Goal: Transaction & Acquisition: Purchase product/service

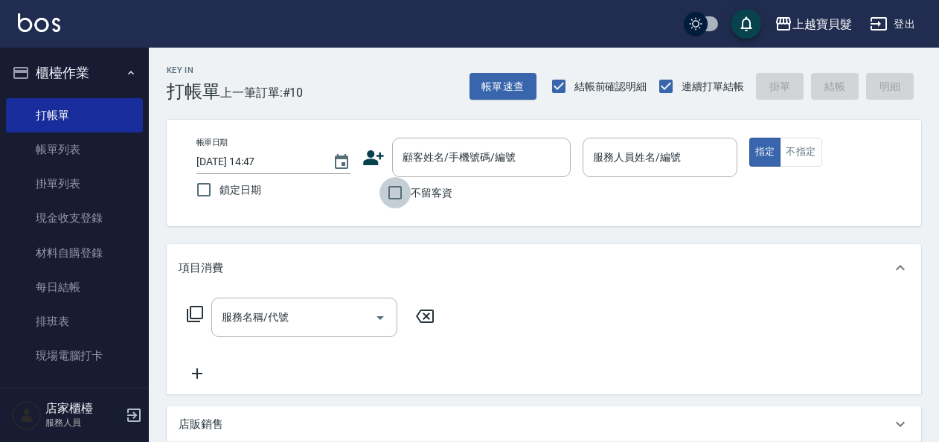
click at [389, 188] on input "不留客資" at bounding box center [395, 192] width 31 height 31
checkbox input "true"
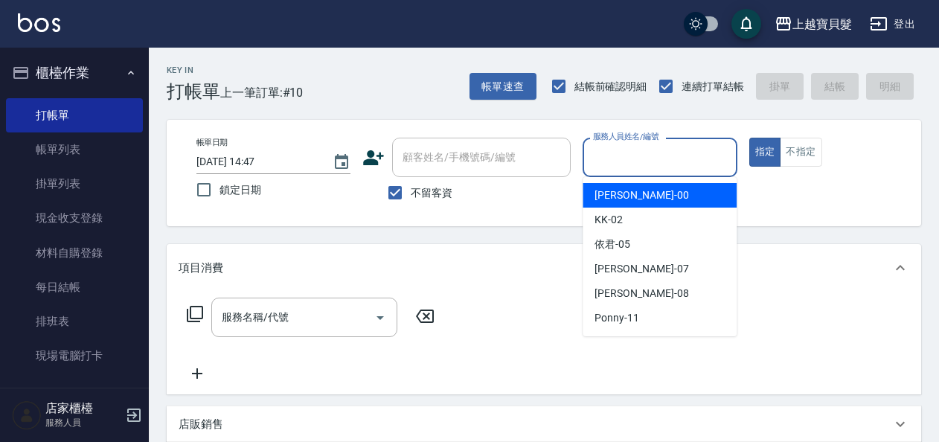
click at [674, 147] on input "服務人員姓名/編號" at bounding box center [659, 157] width 141 height 26
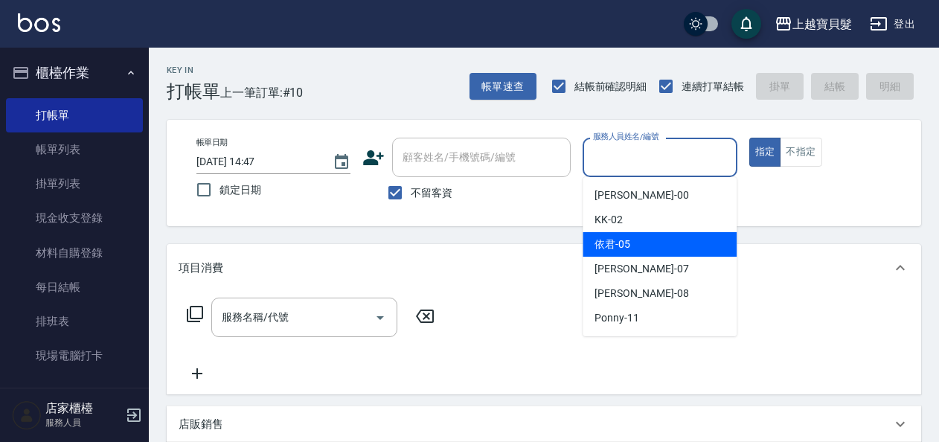
drag, startPoint x: 674, startPoint y: 241, endPoint x: 317, endPoint y: 400, distance: 390.8
click at [674, 243] on div "依君 -05" at bounding box center [660, 244] width 154 height 25
type input "依君-05"
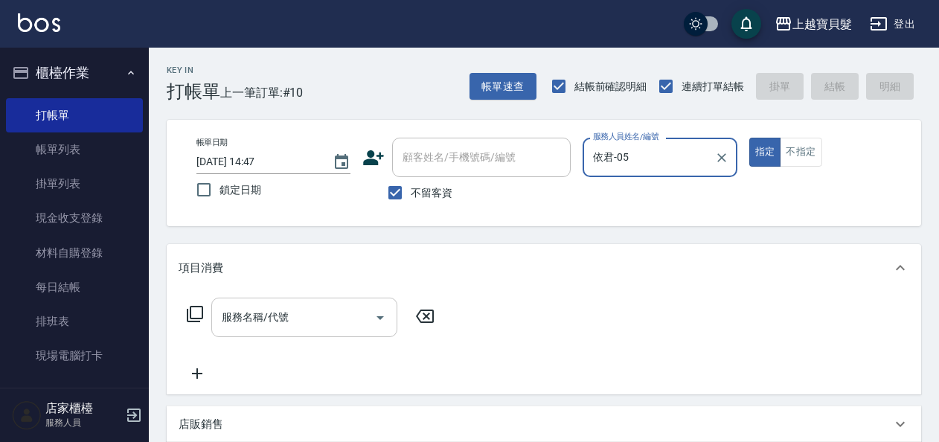
click at [285, 324] on input "服務名稱/代號" at bounding box center [293, 317] width 150 height 26
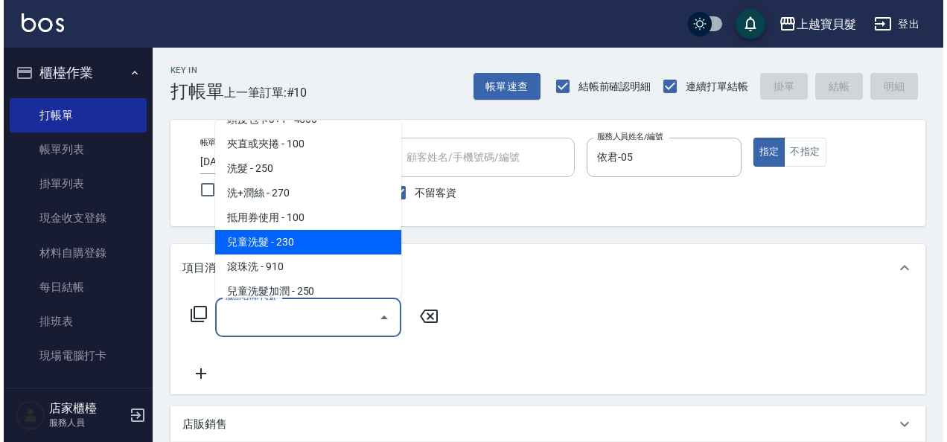
scroll to position [74, 0]
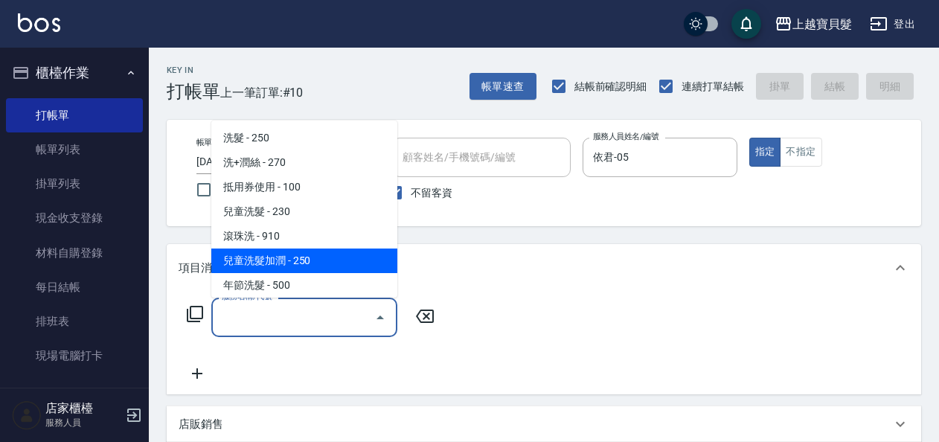
click at [201, 312] on icon at bounding box center [195, 314] width 18 height 18
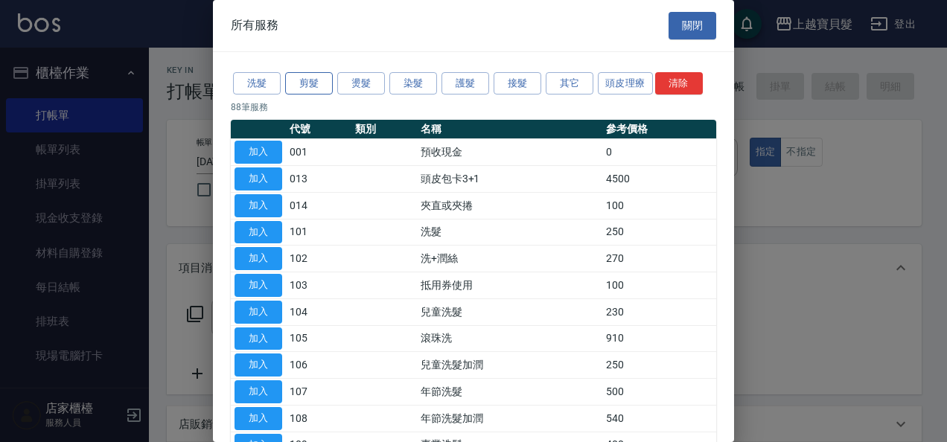
click at [302, 79] on button "剪髮" at bounding box center [309, 83] width 48 height 23
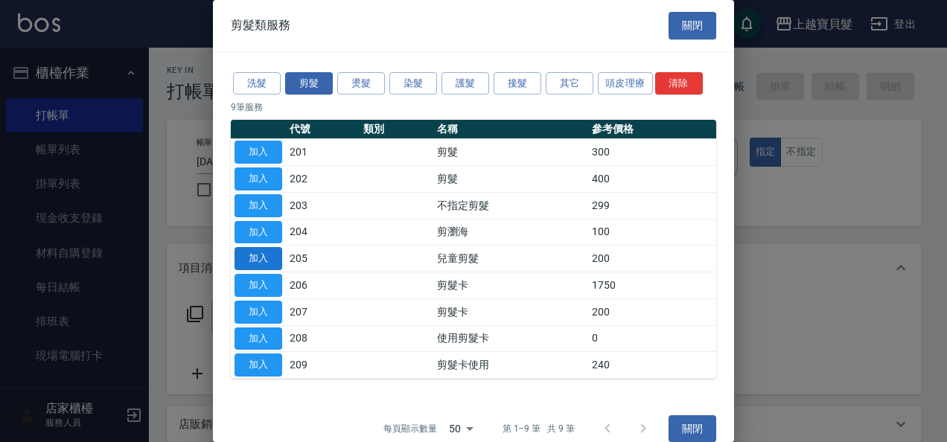
click at [266, 257] on button "加入" at bounding box center [258, 258] width 48 height 23
type input "兒童剪髮(205)"
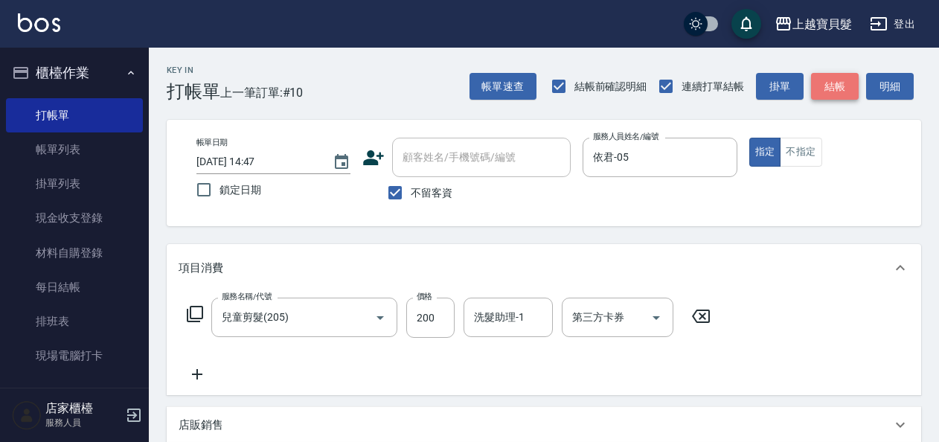
click at [819, 87] on button "結帳" at bounding box center [835, 87] width 48 height 28
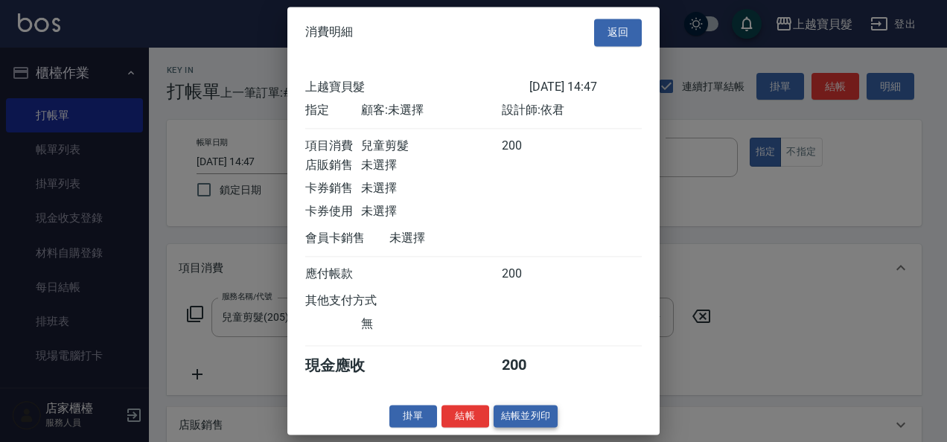
scroll to position [4, 0]
click at [513, 423] on button "結帳並列印" at bounding box center [525, 416] width 65 height 23
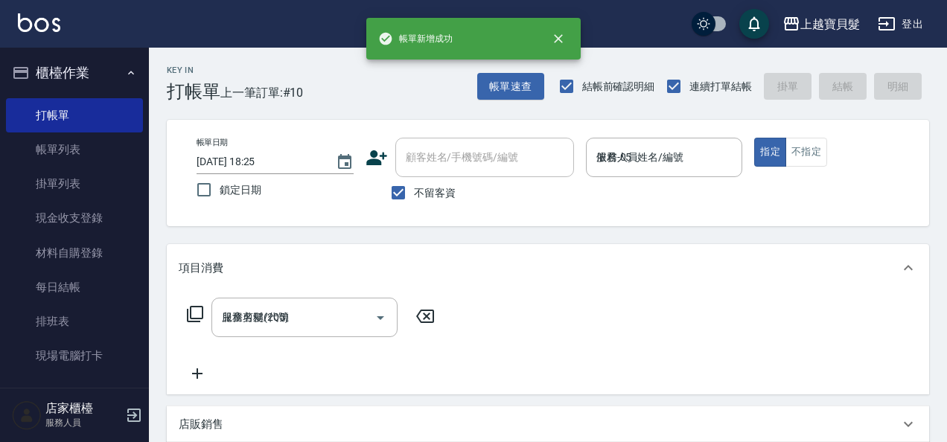
type input "[DATE] 18:25"
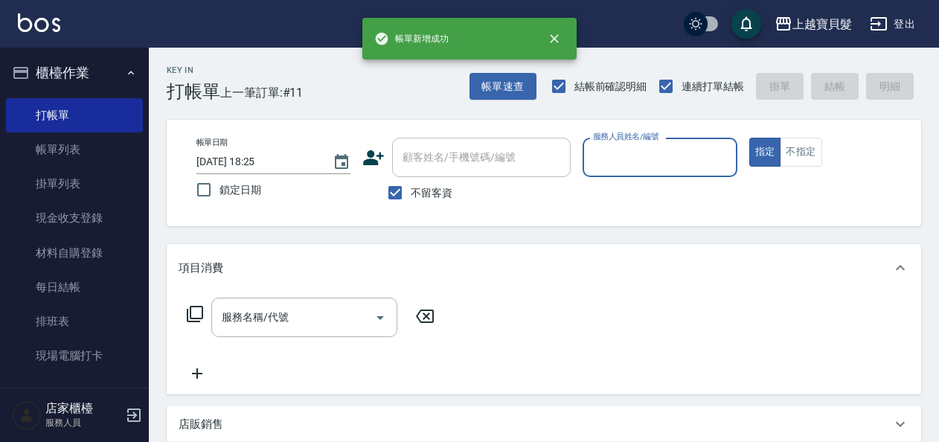
click at [681, 158] on input "服務人員姓名/編號" at bounding box center [659, 157] width 141 height 26
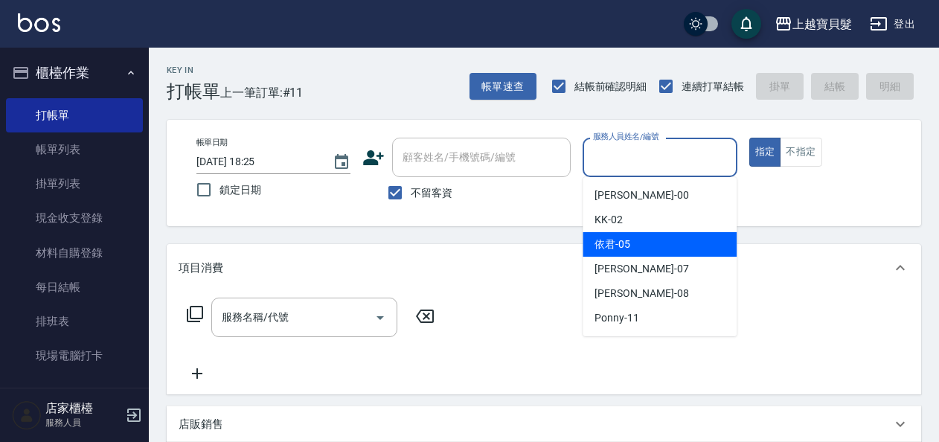
click at [656, 247] on div "依君 -05" at bounding box center [660, 244] width 154 height 25
type input "依君-05"
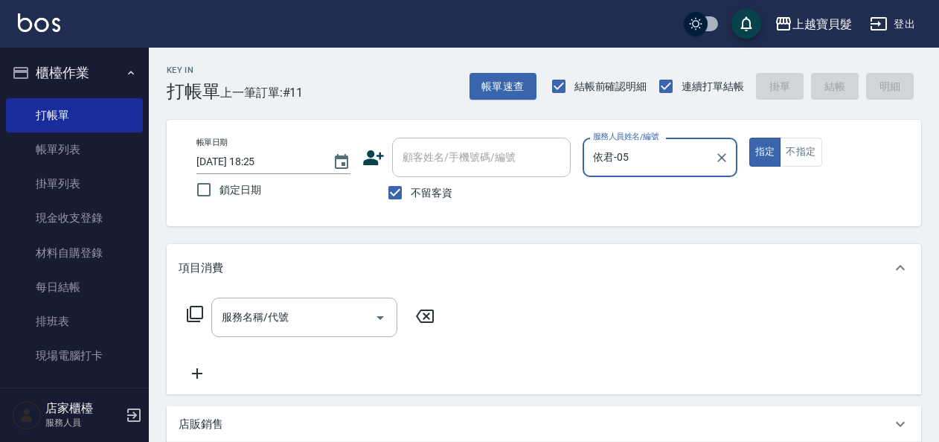
click at [185, 311] on div "服務名稱/代號 服務名稱/代號" at bounding box center [311, 317] width 265 height 39
click at [193, 310] on icon at bounding box center [195, 314] width 18 height 18
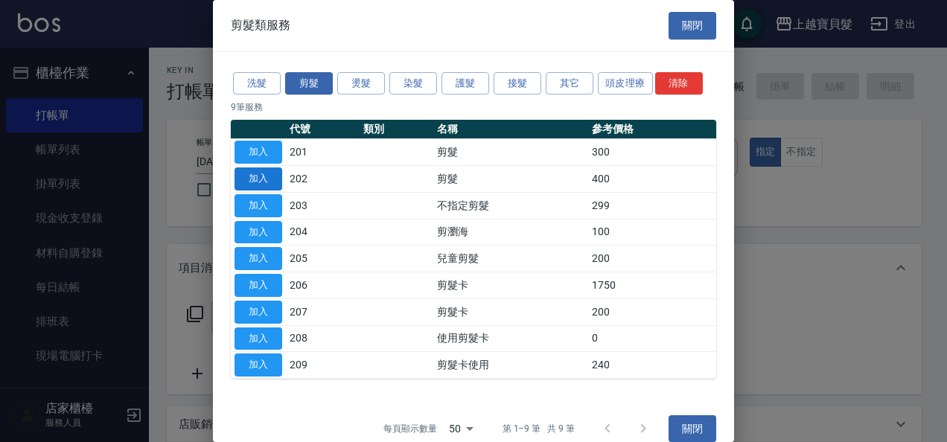
click at [269, 179] on button "加入" at bounding box center [258, 178] width 48 height 23
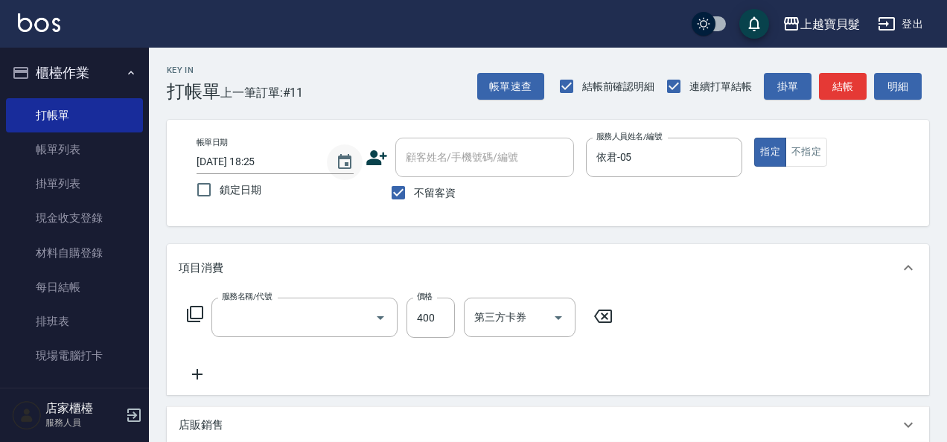
type input "剪髮(202)"
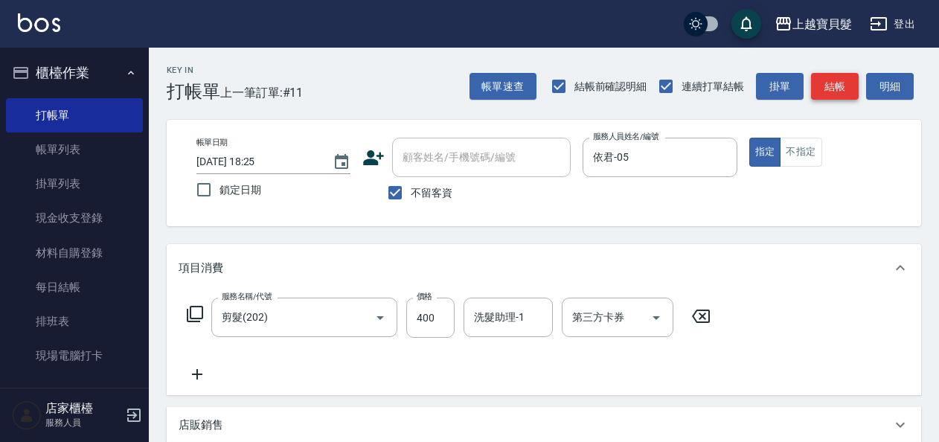
click at [844, 88] on button "結帳" at bounding box center [835, 87] width 48 height 28
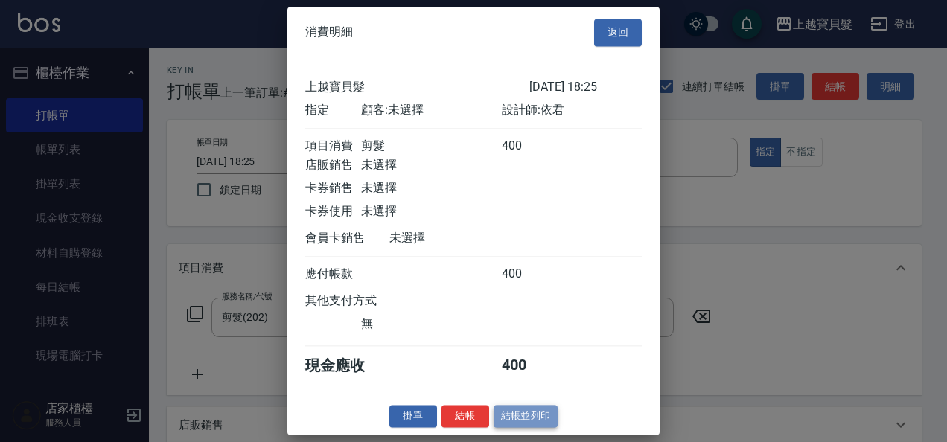
click at [521, 417] on button "結帳並列印" at bounding box center [525, 416] width 65 height 23
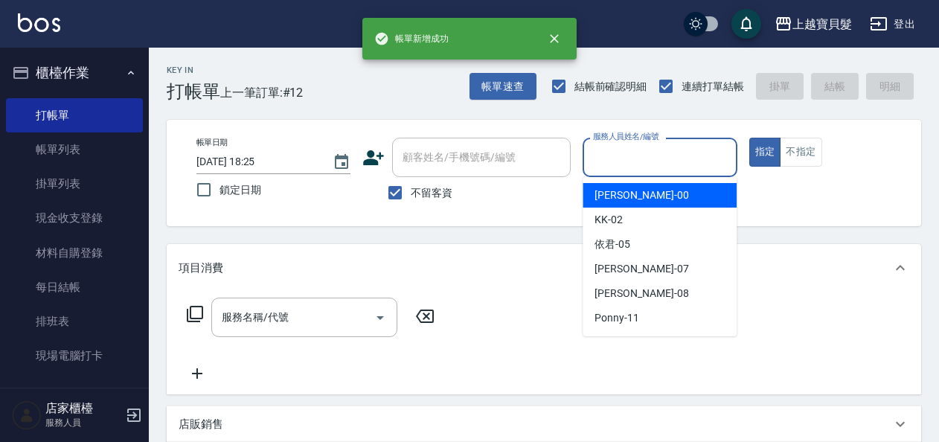
click at [652, 167] on input "服務人員姓名/編號" at bounding box center [659, 157] width 141 height 26
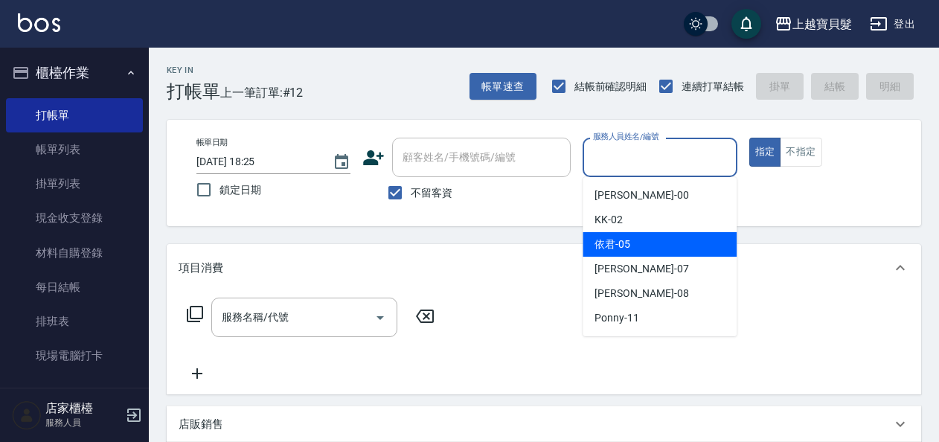
click at [633, 251] on div "依君 -05" at bounding box center [660, 244] width 154 height 25
type input "依君-05"
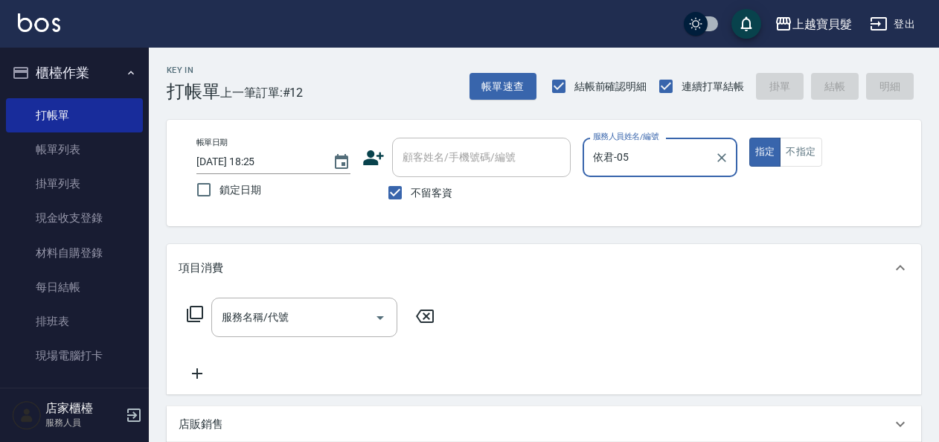
click at [204, 318] on div "服務名稱/代號 服務名稱/代號" at bounding box center [311, 317] width 265 height 39
click at [201, 317] on icon at bounding box center [195, 314] width 18 height 18
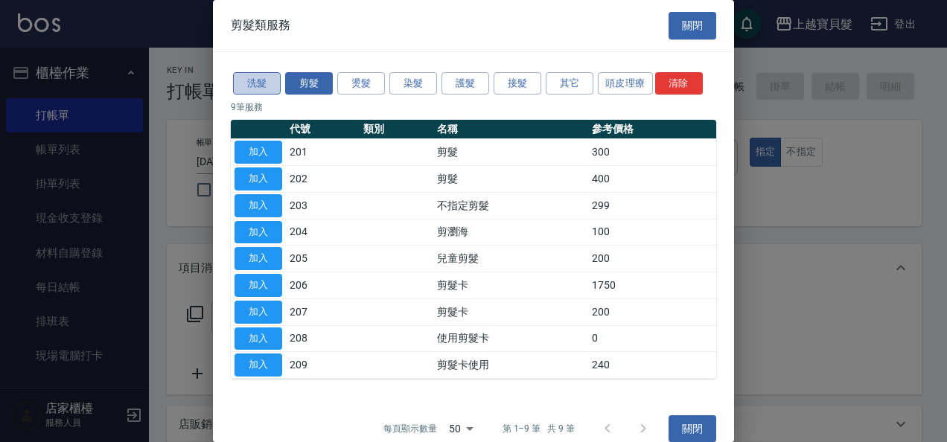
click at [269, 84] on button "洗髮" at bounding box center [257, 83] width 48 height 23
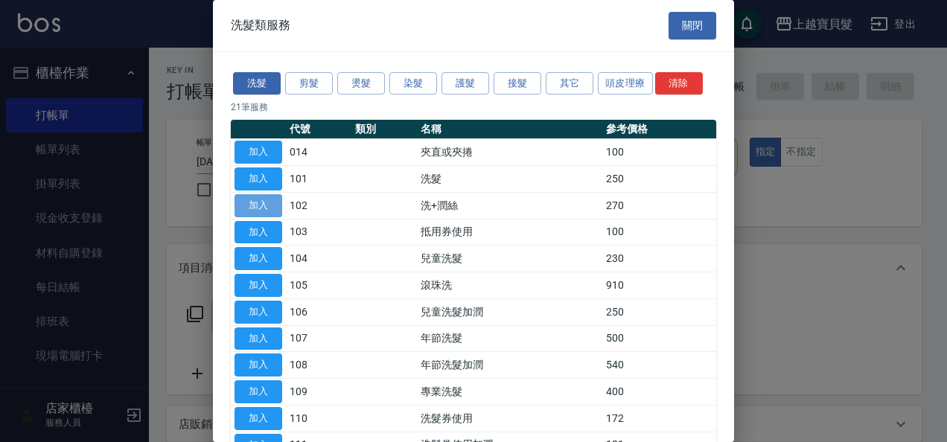
click at [280, 199] on button "加入" at bounding box center [258, 205] width 48 height 23
type input "洗+潤絲(102)"
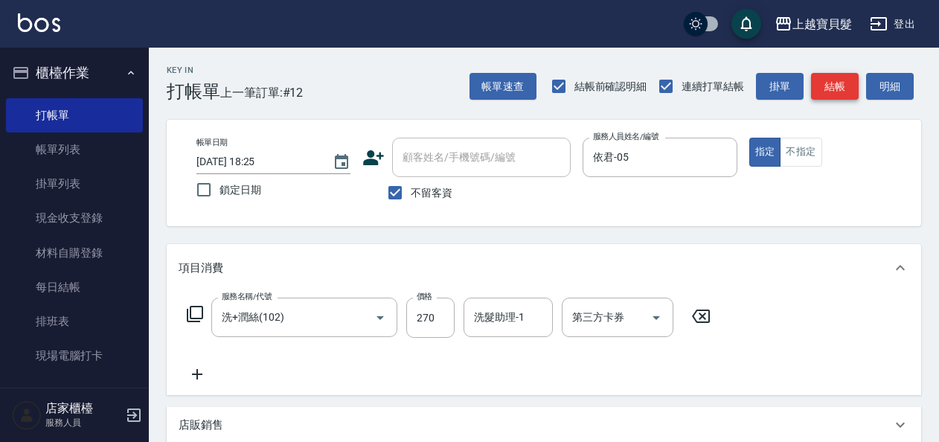
click at [845, 96] on button "結帳" at bounding box center [835, 87] width 48 height 28
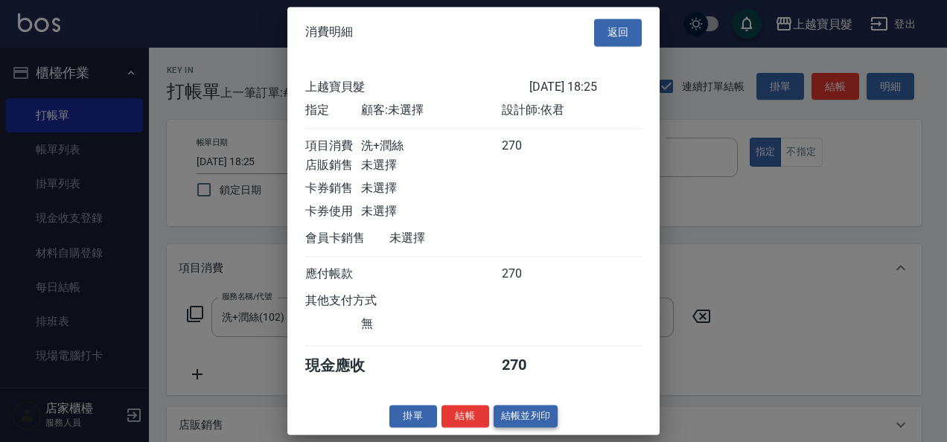
click at [538, 428] on button "結帳並列印" at bounding box center [525, 416] width 65 height 23
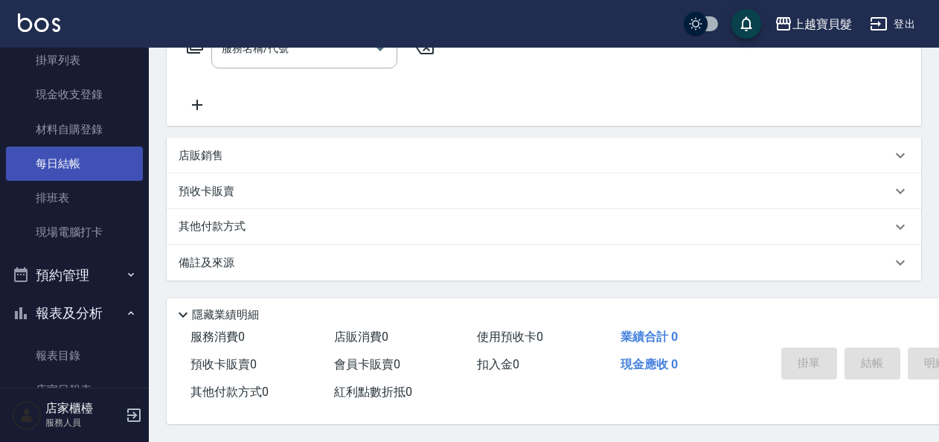
scroll to position [223, 0]
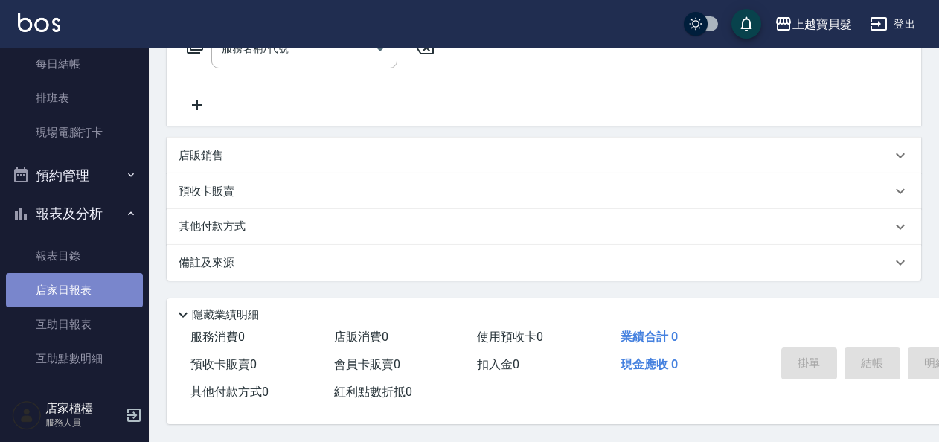
click at [103, 289] on link "店家日報表" at bounding box center [74, 290] width 137 height 34
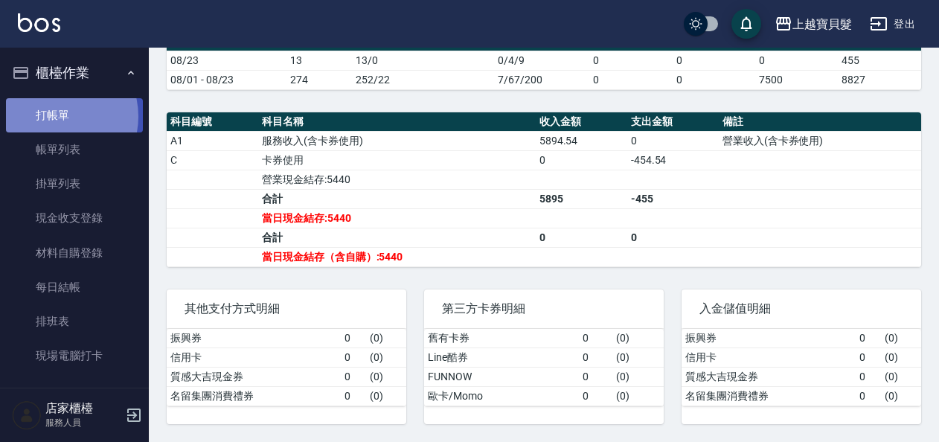
click at [52, 116] on link "打帳單" at bounding box center [74, 115] width 137 height 34
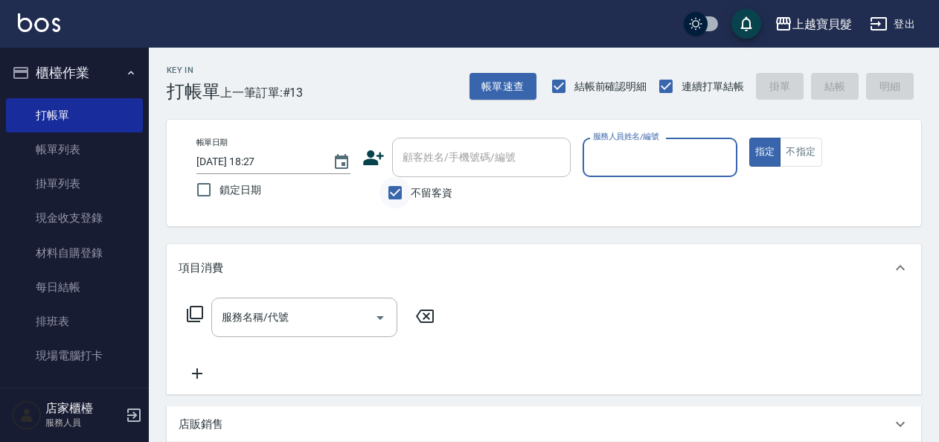
click at [402, 193] on input "不留客資" at bounding box center [395, 192] width 31 height 31
checkbox input "false"
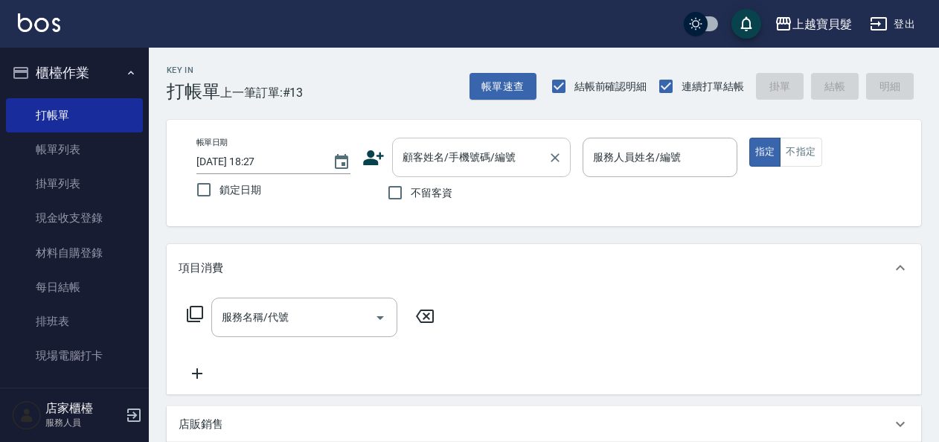
click at [426, 162] on input "顧客姓名/手機號碼/編號" at bounding box center [470, 157] width 143 height 26
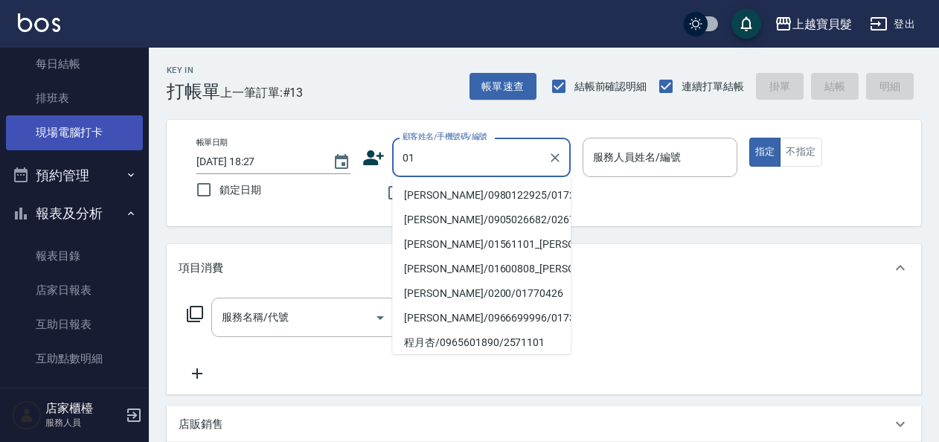
scroll to position [449, 0]
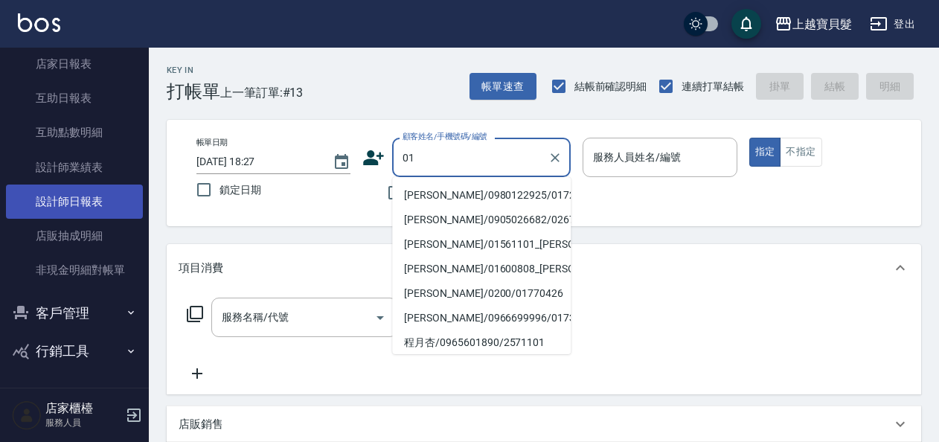
type input "01"
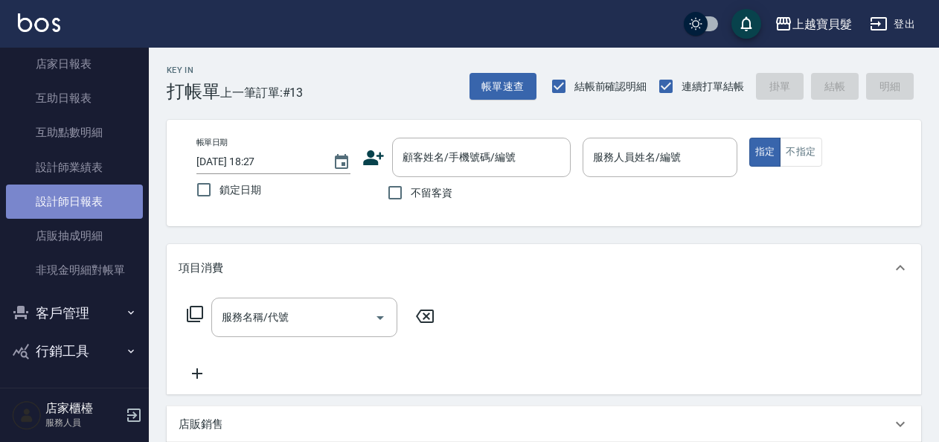
click at [83, 196] on link "設計師日報表" at bounding box center [74, 202] width 137 height 34
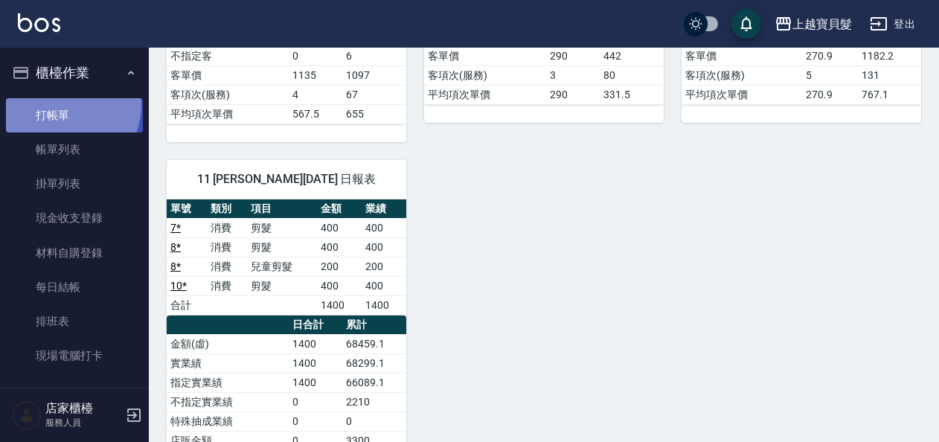
click at [60, 104] on link "打帳單" at bounding box center [74, 115] width 137 height 34
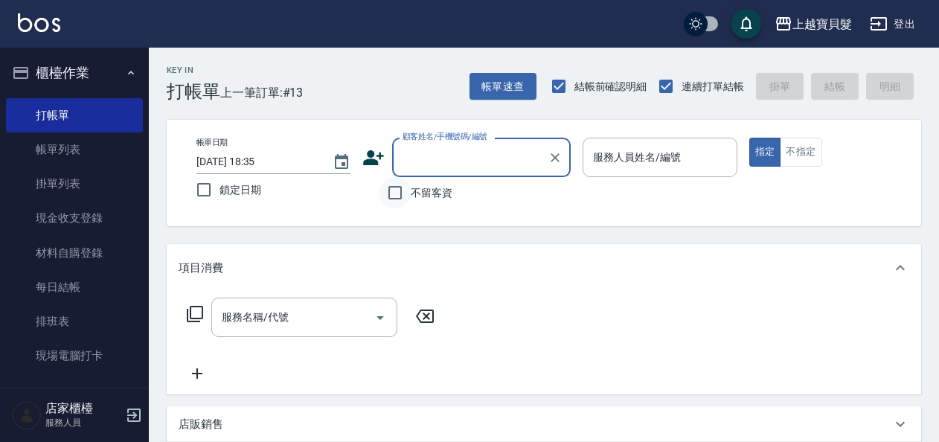
click at [396, 191] on input "不留客資" at bounding box center [395, 192] width 31 height 31
checkbox input "true"
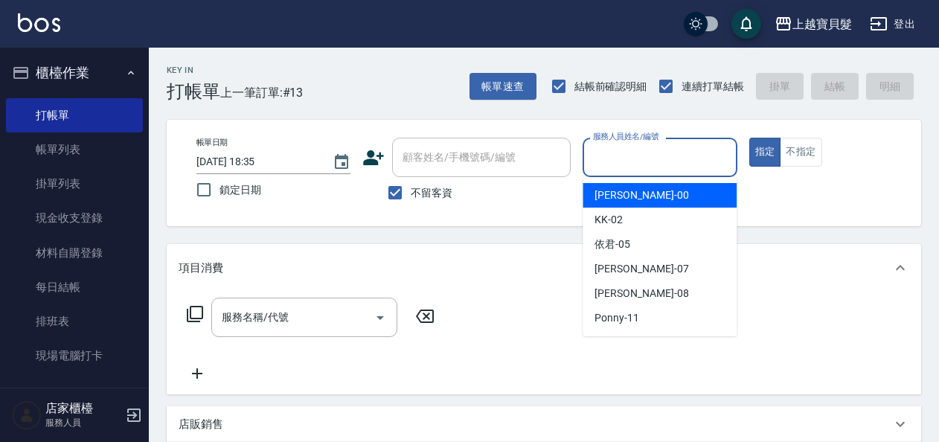
click at [667, 147] on input "服務人員姓名/編號" at bounding box center [659, 157] width 141 height 26
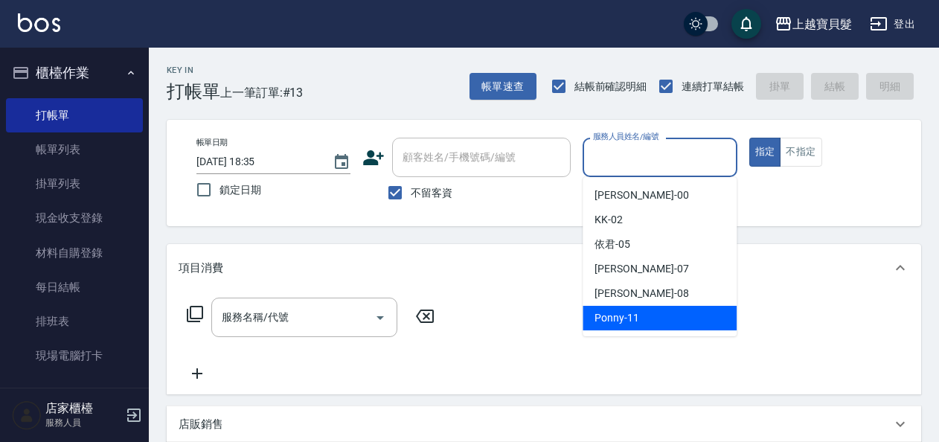
click at [639, 316] on div "Ponny -11" at bounding box center [660, 318] width 154 height 25
type input "Ponny-11"
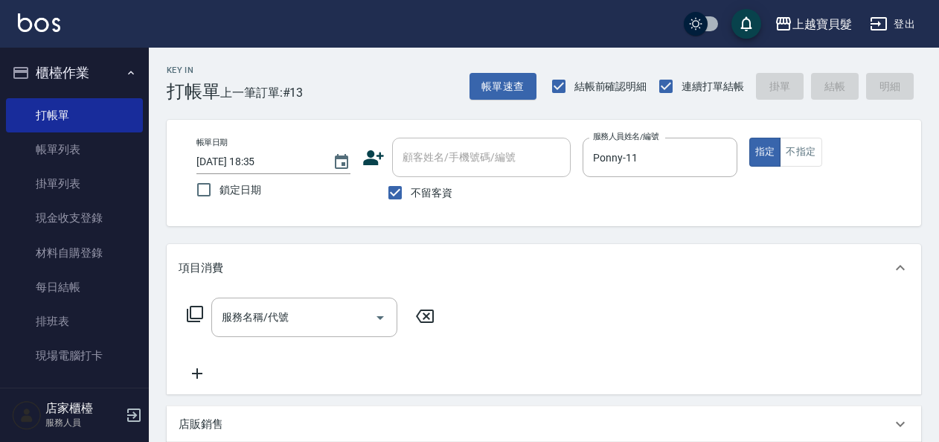
click at [199, 318] on icon at bounding box center [195, 314] width 16 height 16
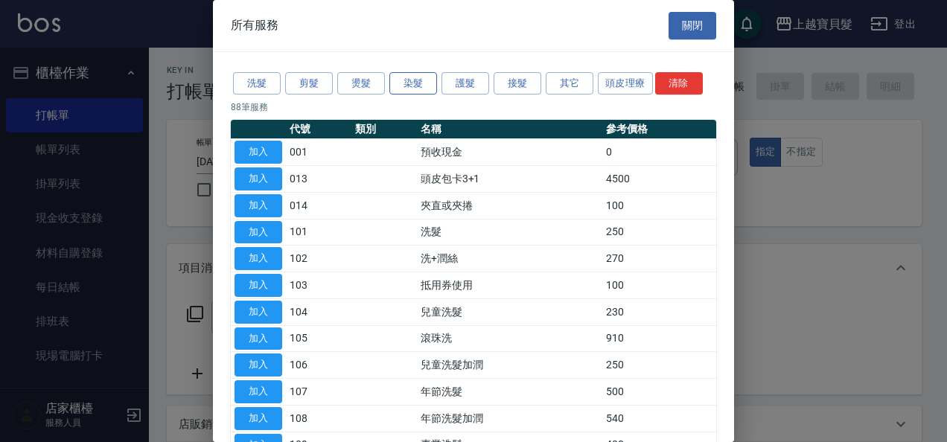
click at [415, 87] on button "染髮" at bounding box center [413, 83] width 48 height 23
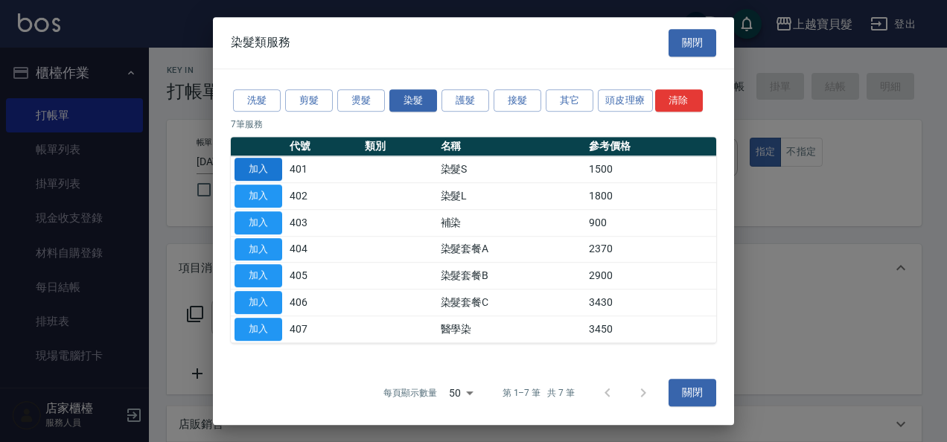
click at [267, 170] on button "加入" at bounding box center [258, 169] width 48 height 23
type input "染髮S(401)"
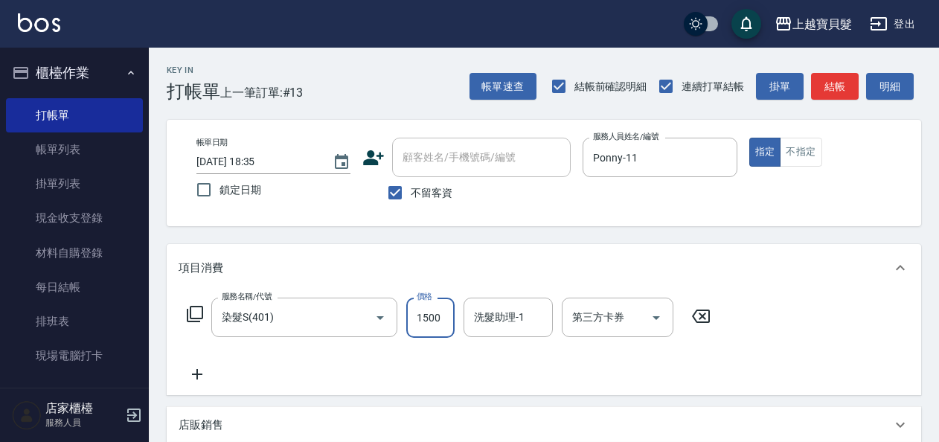
click at [444, 311] on input "1500" at bounding box center [430, 318] width 48 height 40
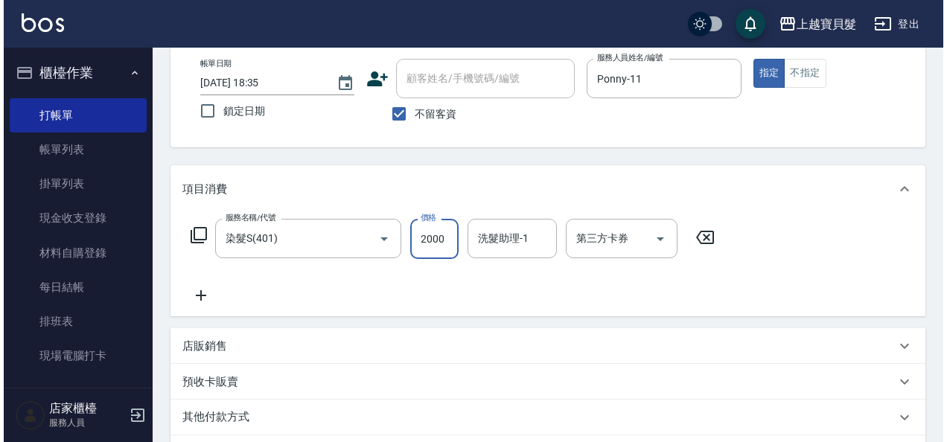
scroll to position [275, 0]
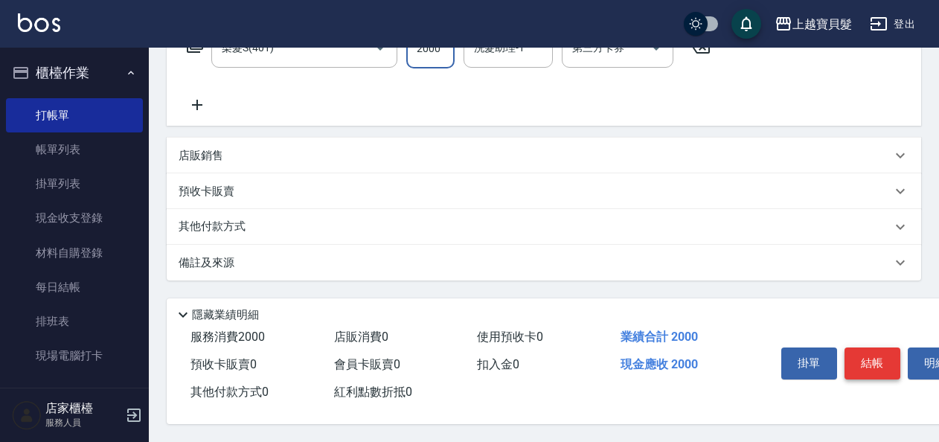
type input "2000"
click at [868, 356] on button "結帳" at bounding box center [873, 363] width 56 height 31
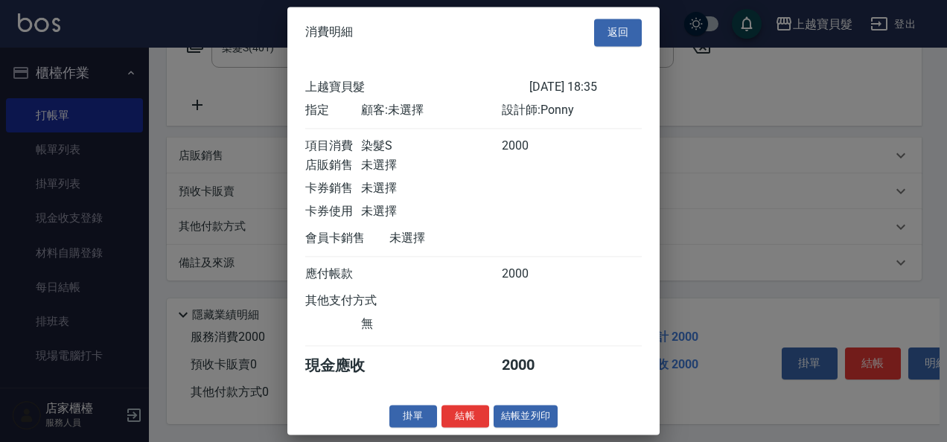
scroll to position [4, 0]
click at [535, 421] on button "結帳並列印" at bounding box center [525, 416] width 65 height 23
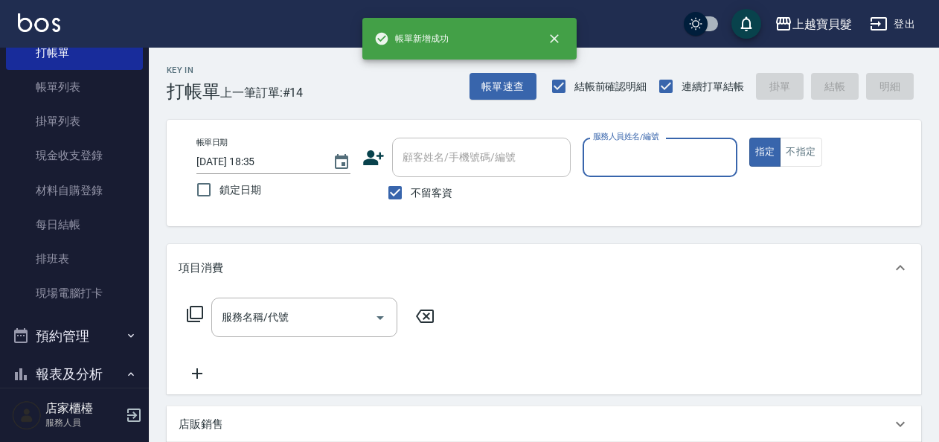
scroll to position [372, 0]
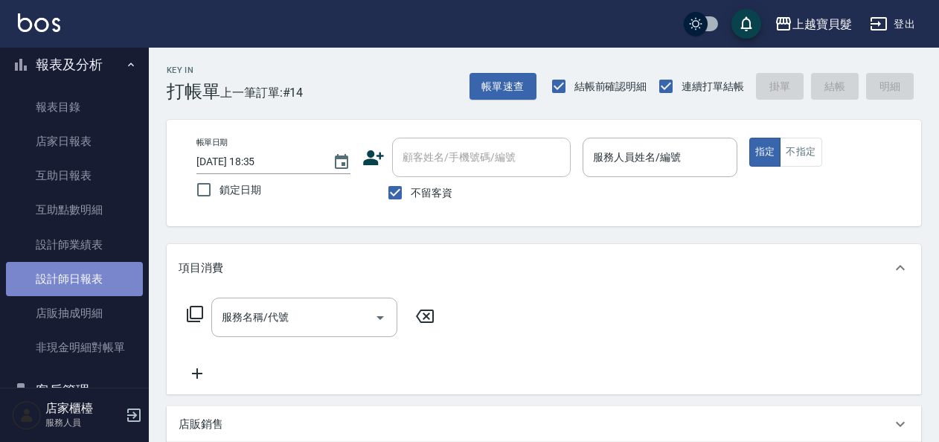
click at [74, 280] on link "設計師日報表" at bounding box center [74, 279] width 137 height 34
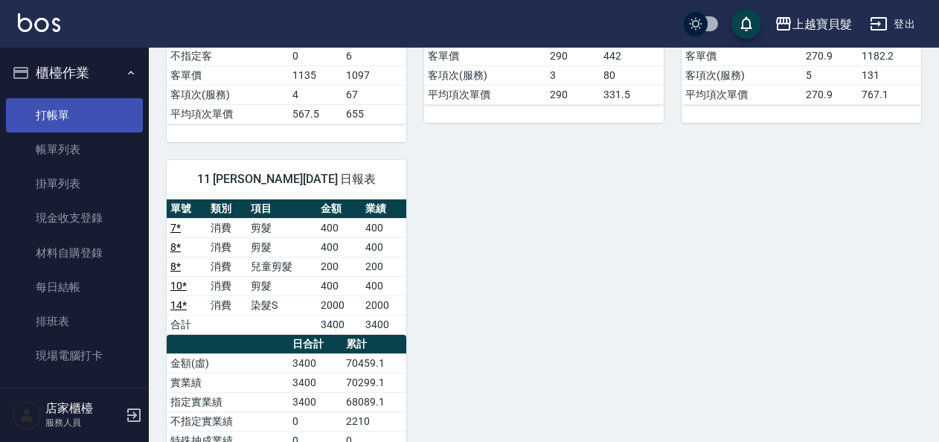
click at [77, 114] on link "打帳單" at bounding box center [74, 115] width 137 height 34
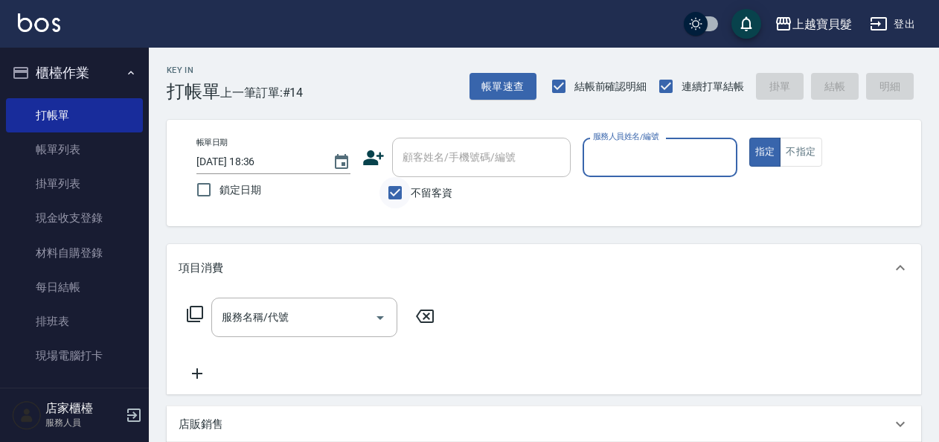
click at [397, 186] on input "不留客資" at bounding box center [395, 192] width 31 height 31
checkbox input "false"
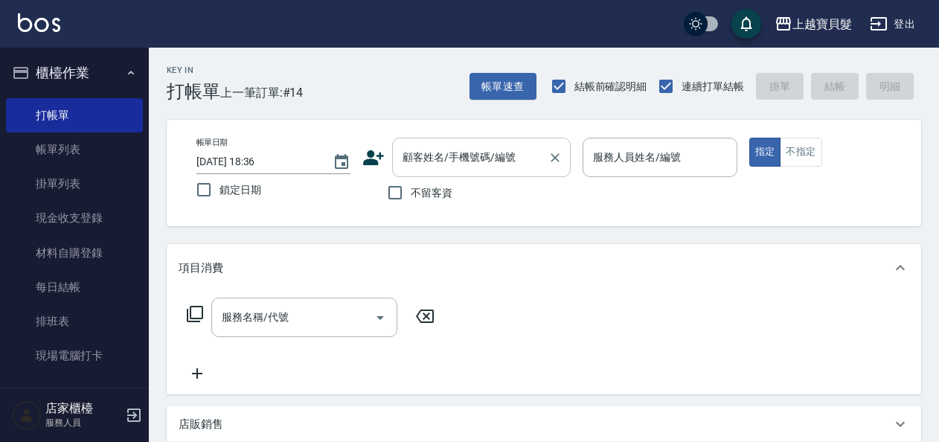
click at [447, 146] on div "顧客姓名/手機號碼/編號 顧客姓名/手機號碼/編號" at bounding box center [481, 157] width 179 height 39
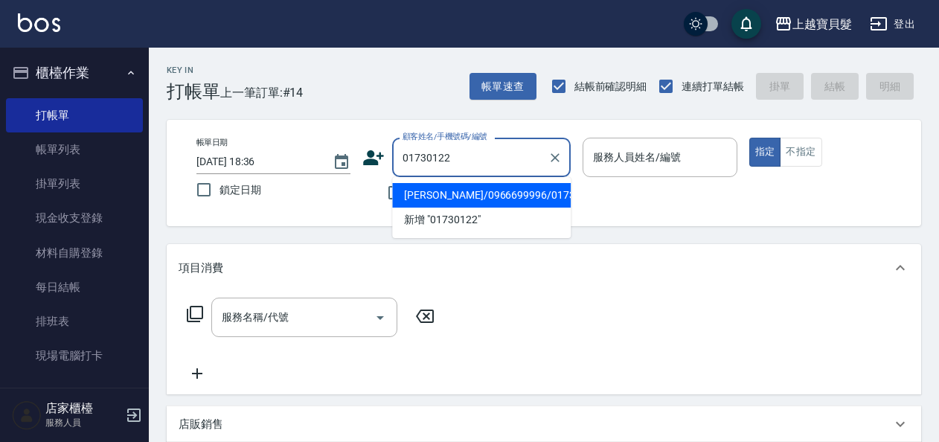
type input "[PERSON_NAME]/0966699996/01730122"
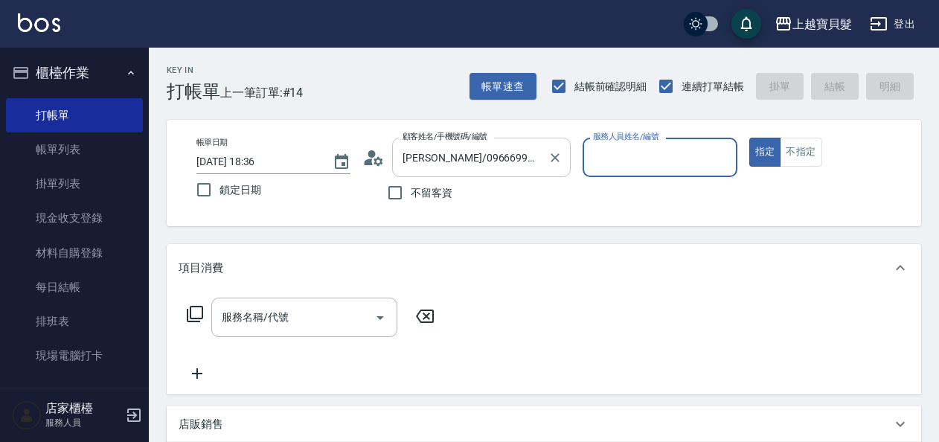
type input "Ponny-11"
click at [201, 314] on icon at bounding box center [195, 314] width 18 height 18
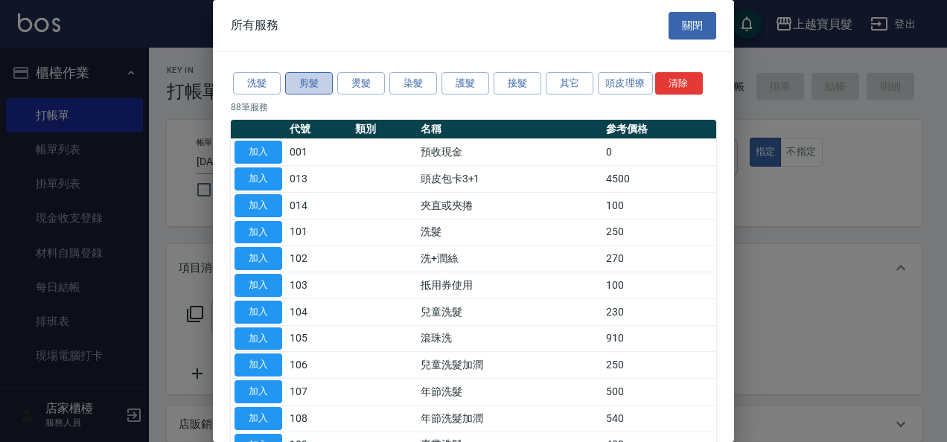
click at [317, 73] on button "剪髮" at bounding box center [309, 83] width 48 height 23
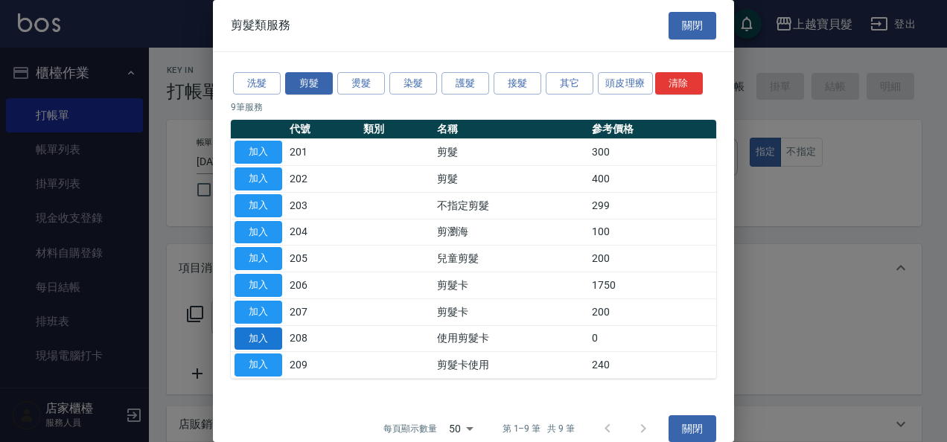
click at [271, 335] on button "加入" at bounding box center [258, 338] width 48 height 23
type input "使用剪髮卡(208)"
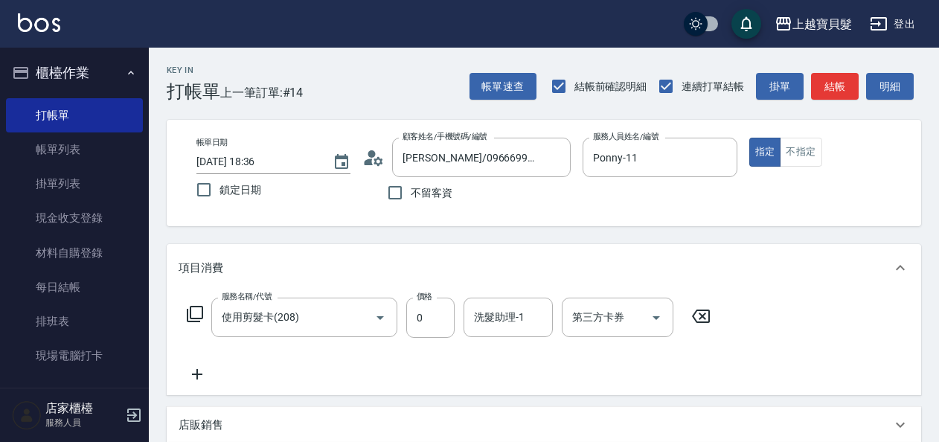
click at [192, 310] on icon at bounding box center [195, 314] width 18 height 18
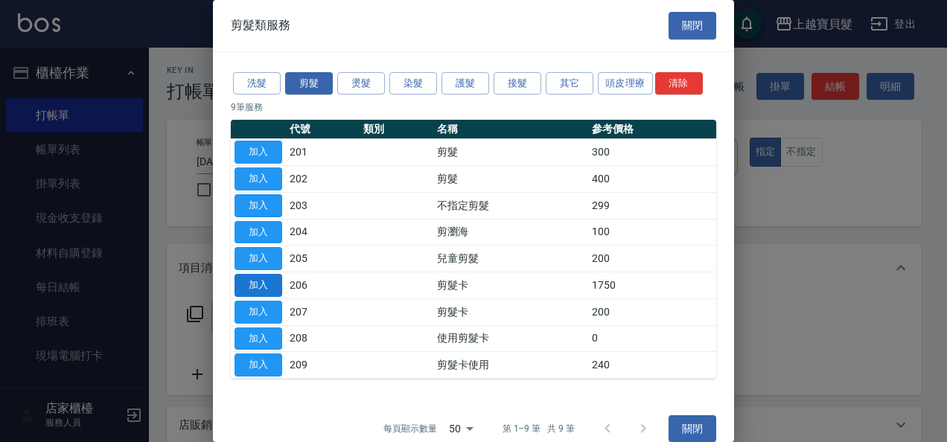
click at [263, 283] on button "加入" at bounding box center [258, 285] width 48 height 23
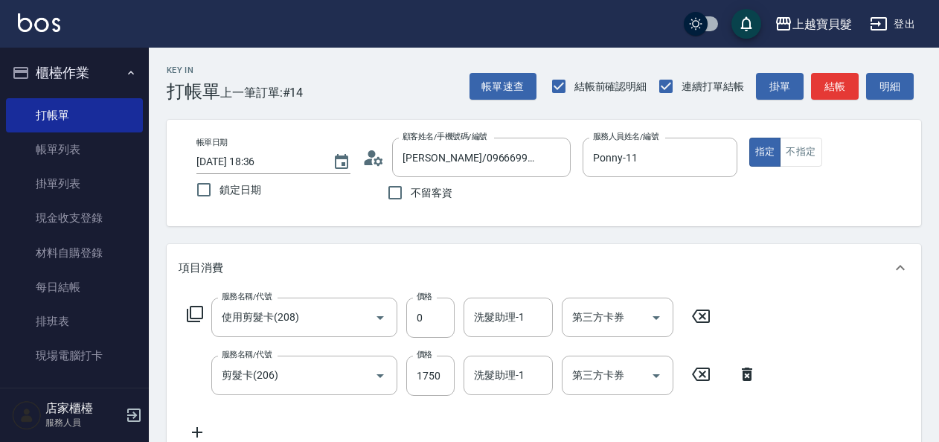
click at [191, 308] on icon at bounding box center [195, 314] width 16 height 16
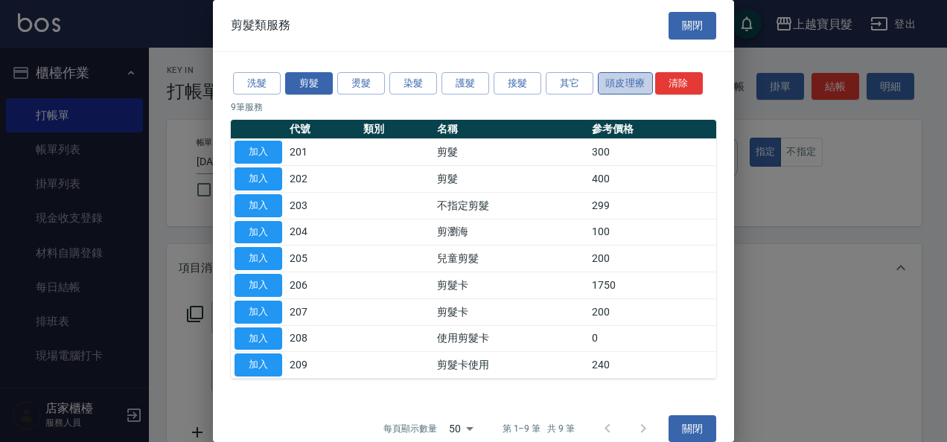
click at [648, 77] on button "頭皮理療" at bounding box center [625, 83] width 55 height 23
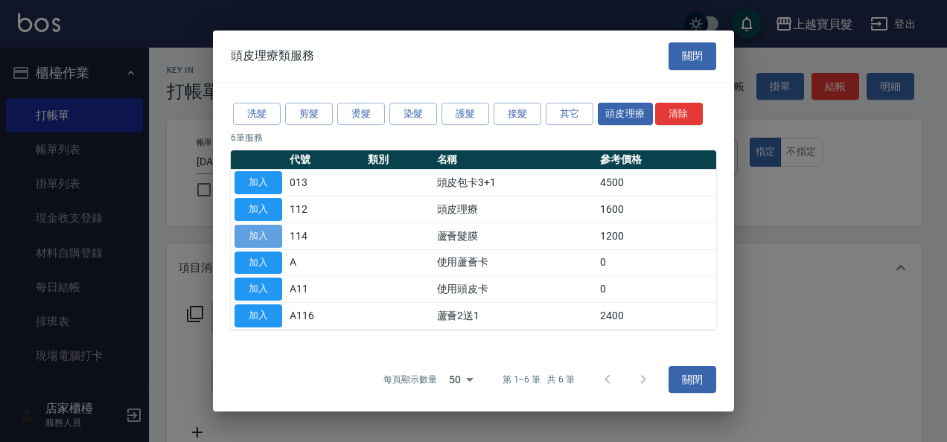
click at [257, 241] on button "加入" at bounding box center [258, 236] width 48 height 23
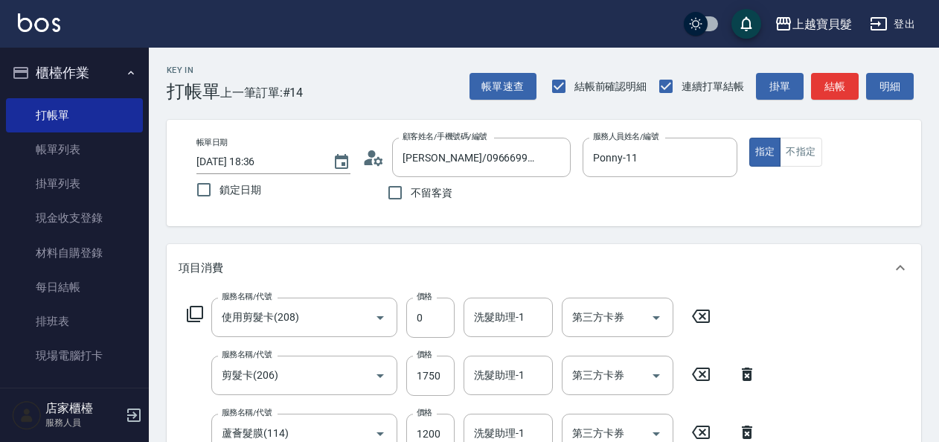
click at [196, 311] on icon at bounding box center [195, 314] width 18 height 18
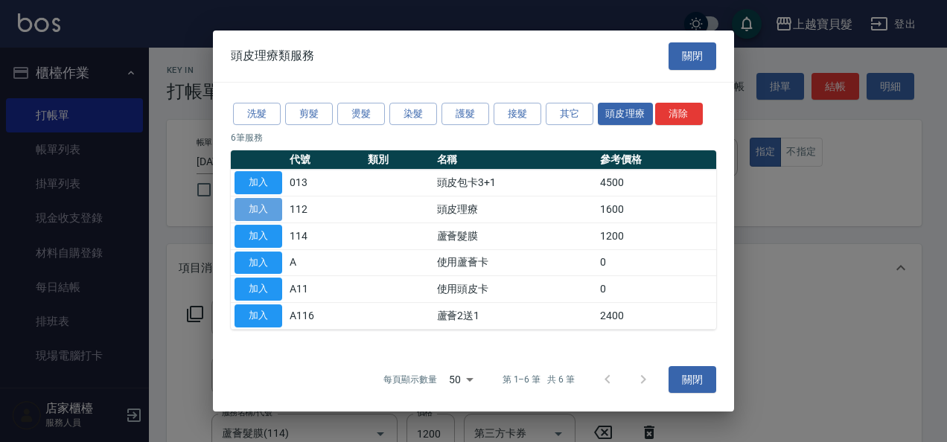
click at [260, 205] on button "加入" at bounding box center [258, 209] width 48 height 23
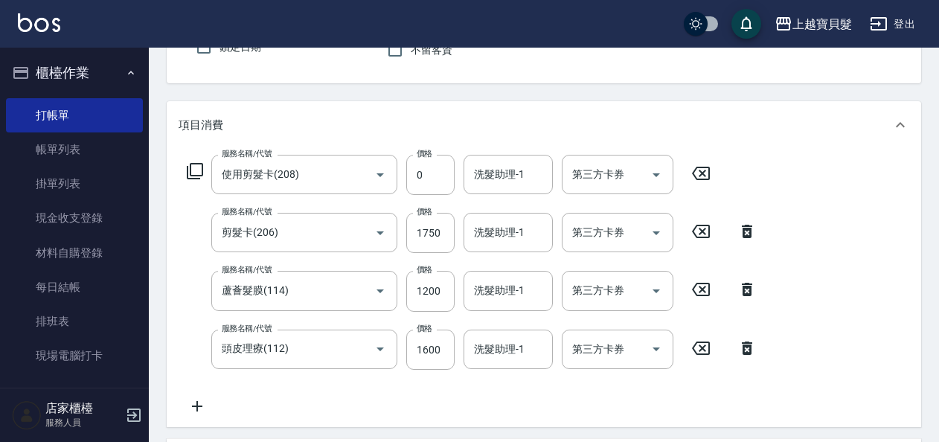
scroll to position [149, 0]
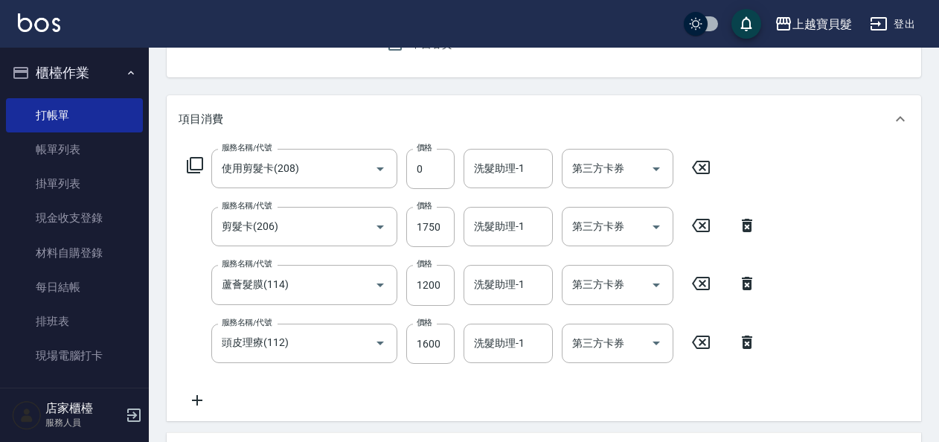
click at [199, 161] on icon at bounding box center [195, 165] width 18 height 18
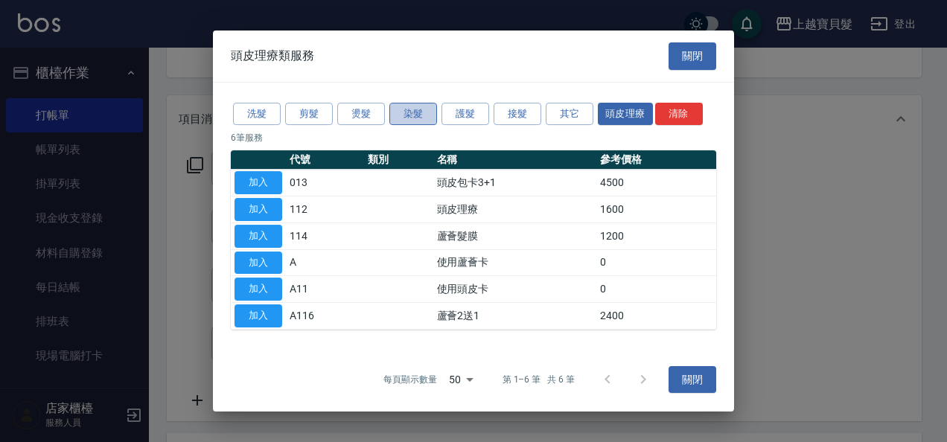
click at [409, 116] on button "染髮" at bounding box center [413, 114] width 48 height 23
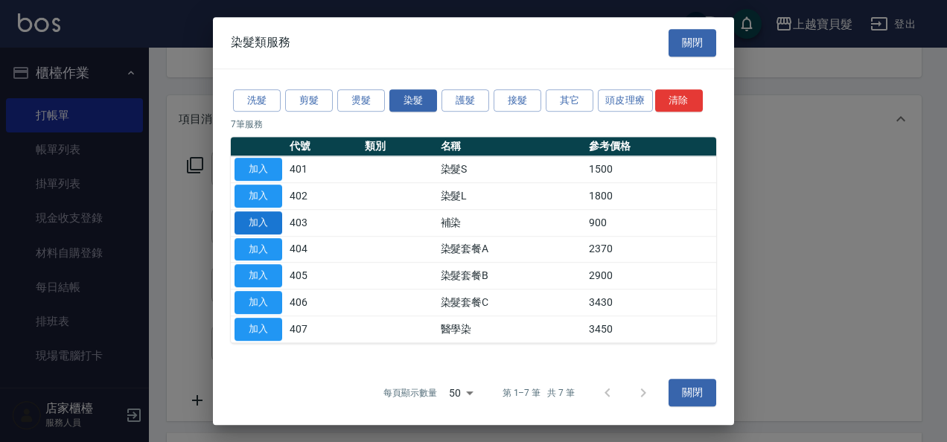
click at [275, 220] on button "加入" at bounding box center [258, 222] width 48 height 23
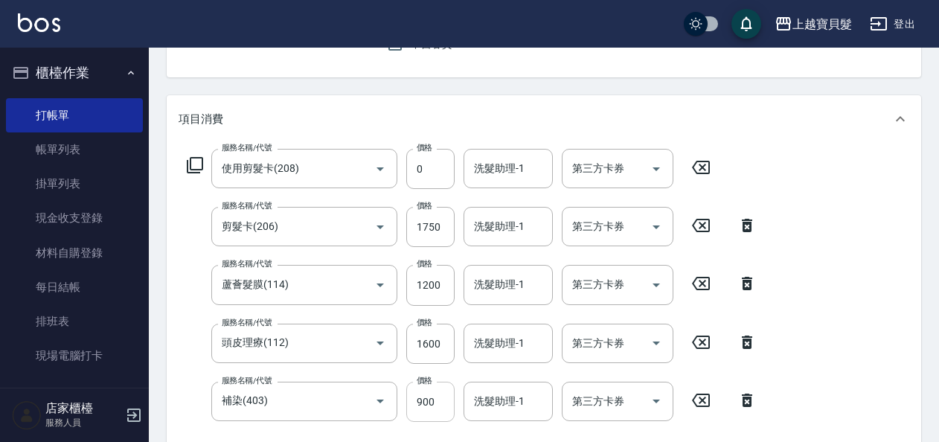
click at [444, 403] on input "900" at bounding box center [430, 402] width 48 height 40
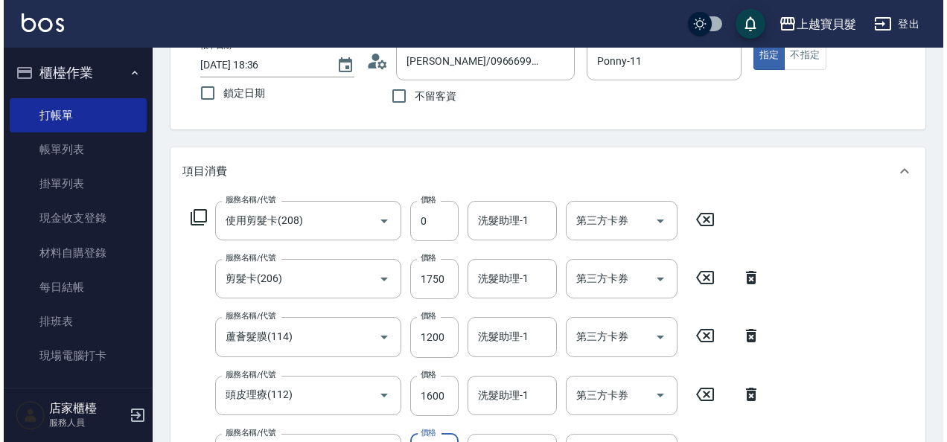
scroll to position [543, 0]
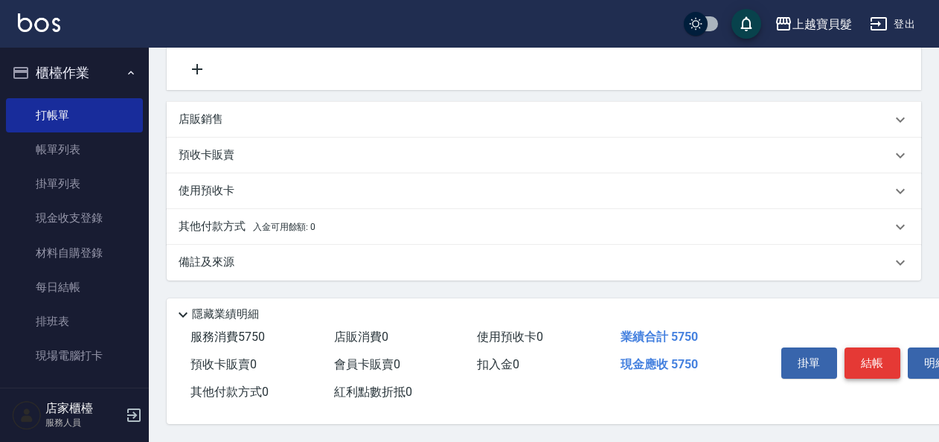
type input "1200"
click at [867, 360] on button "結帳" at bounding box center [873, 363] width 56 height 31
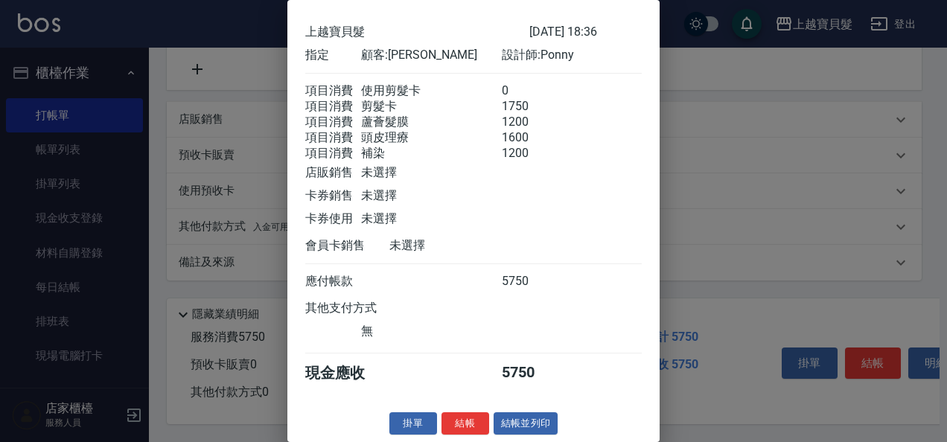
scroll to position [73, 0]
click at [549, 424] on button "結帳並列印" at bounding box center [525, 423] width 65 height 23
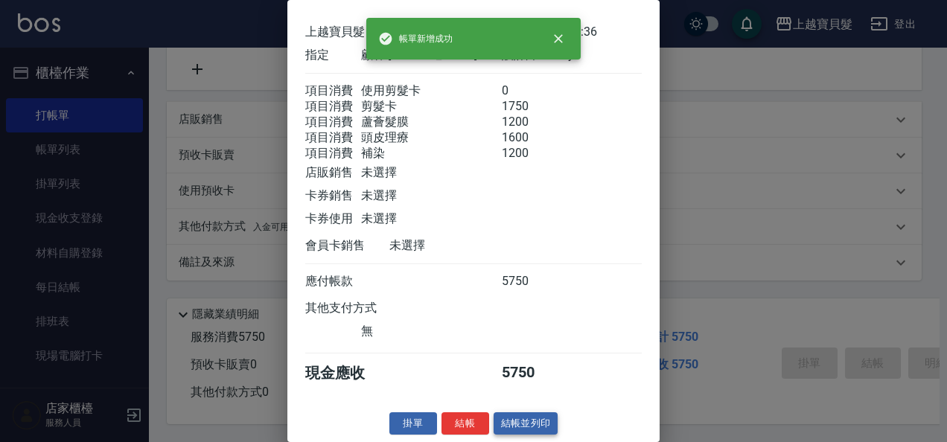
type input "[DATE] 18:37"
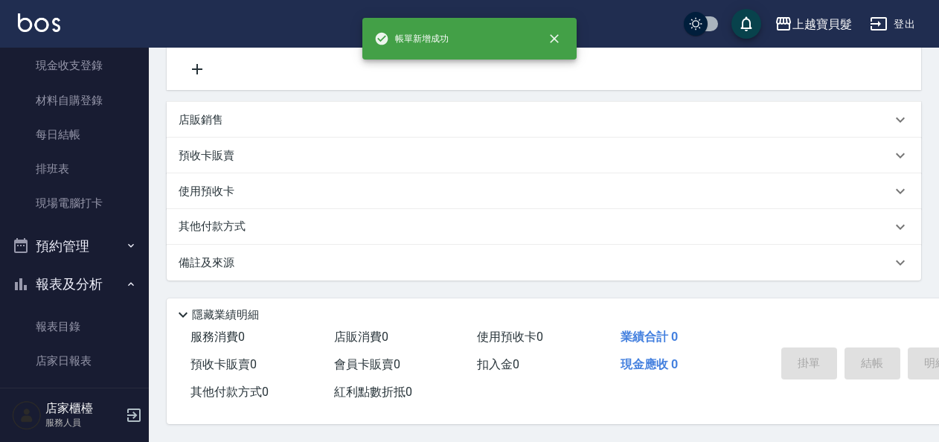
scroll to position [446, 0]
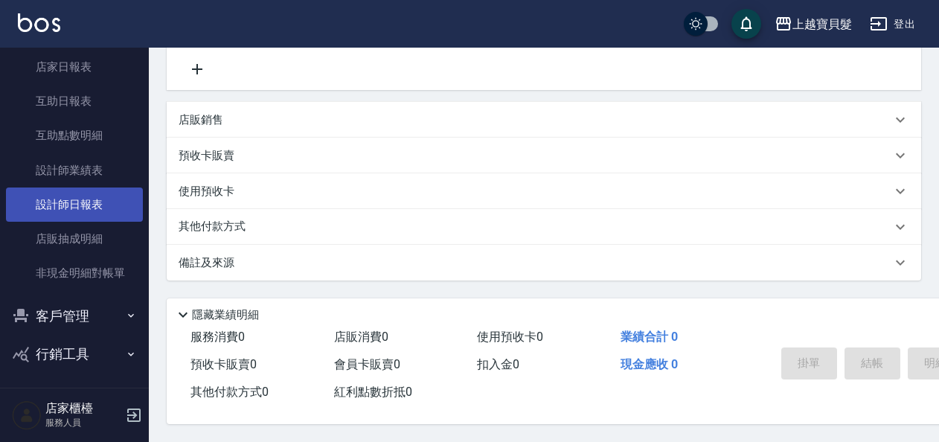
click at [76, 202] on link "設計師日報表" at bounding box center [74, 205] width 137 height 34
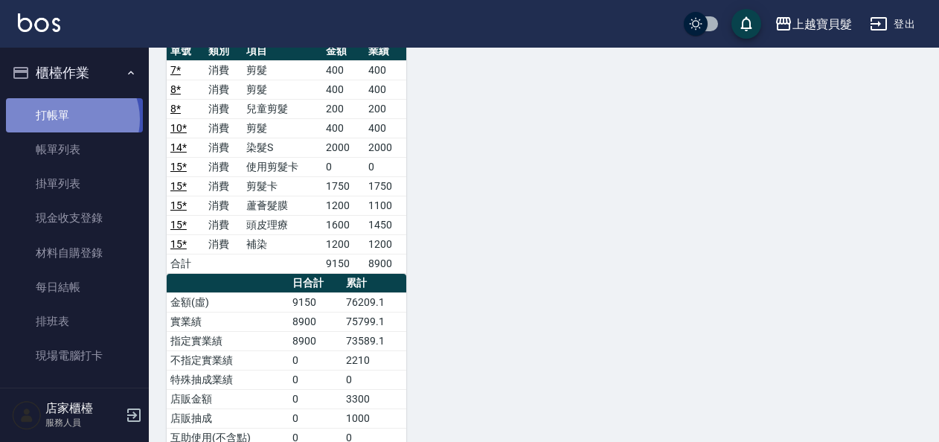
click at [70, 119] on link "打帳單" at bounding box center [74, 115] width 137 height 34
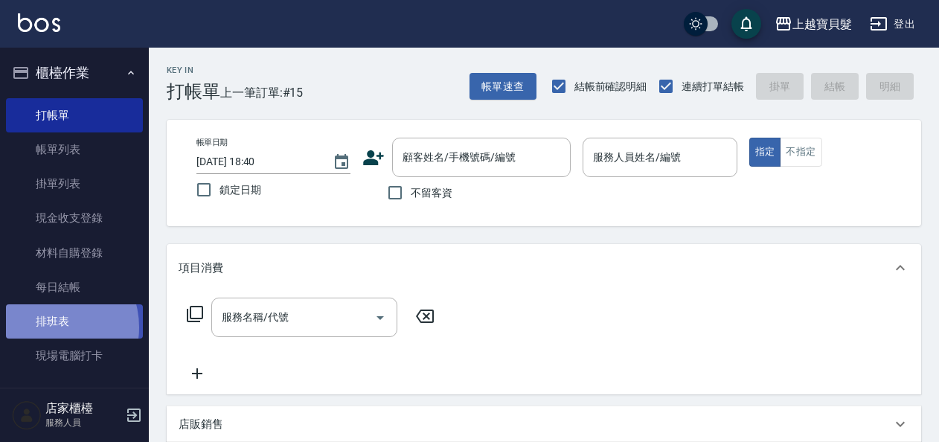
click at [46, 327] on link "排班表" at bounding box center [74, 321] width 137 height 34
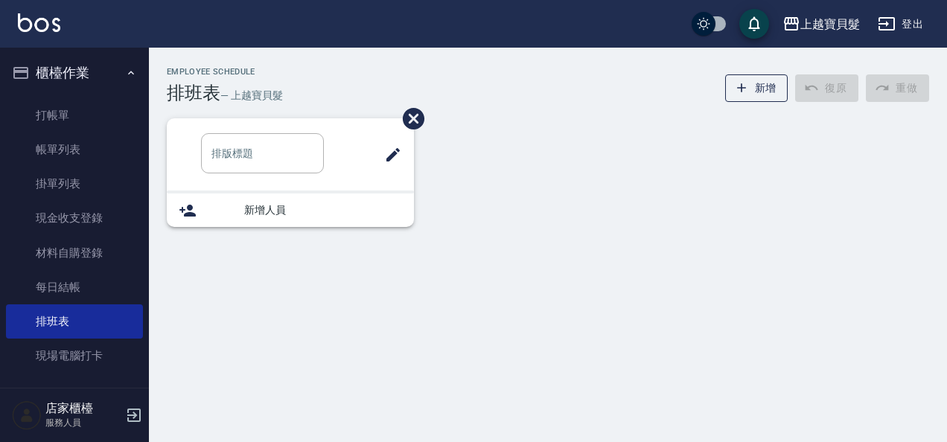
type input "S[PERSON_NAME]"
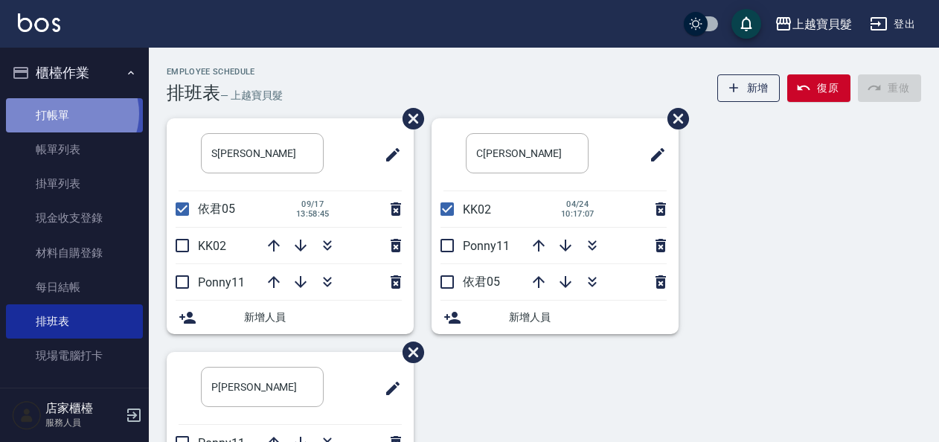
click at [71, 113] on link "打帳單" at bounding box center [74, 115] width 137 height 34
